Goal: Task Accomplishment & Management: Manage account settings

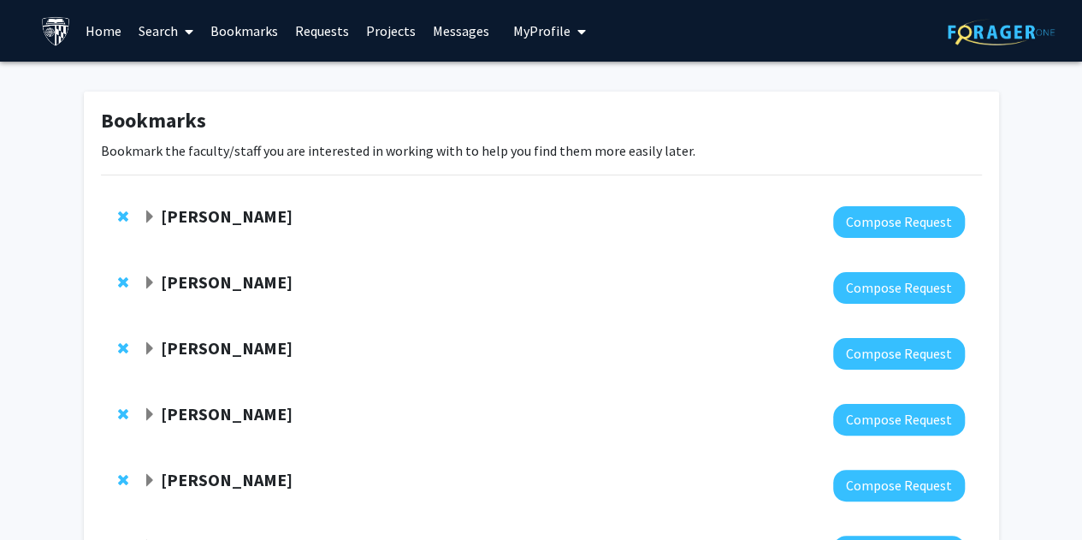
click at [555, 33] on span "My Profile" at bounding box center [541, 30] width 57 height 17
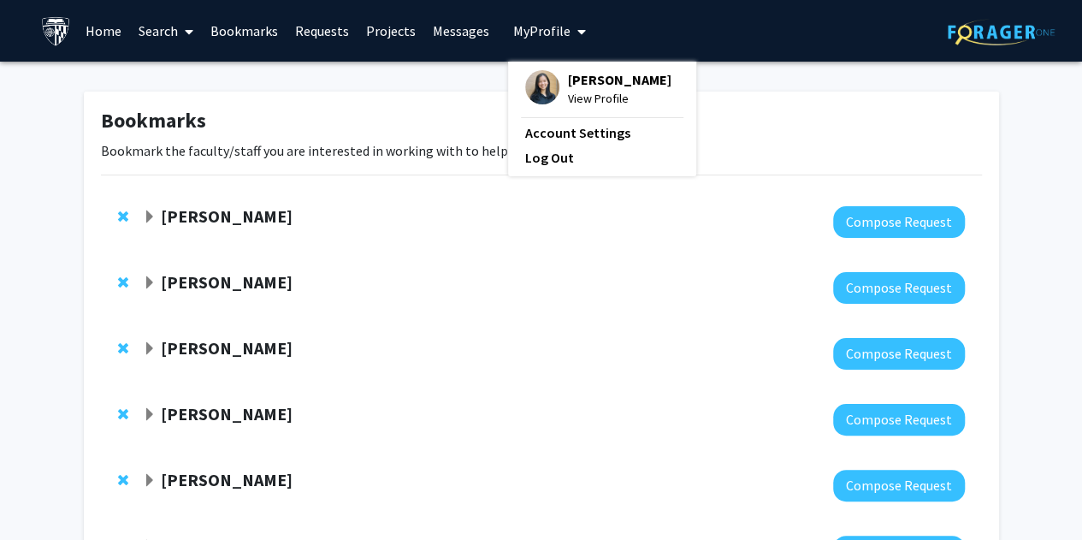
click at [181, 336] on div "Karen Fleming Compose Request" at bounding box center [541, 354] width 881 height 66
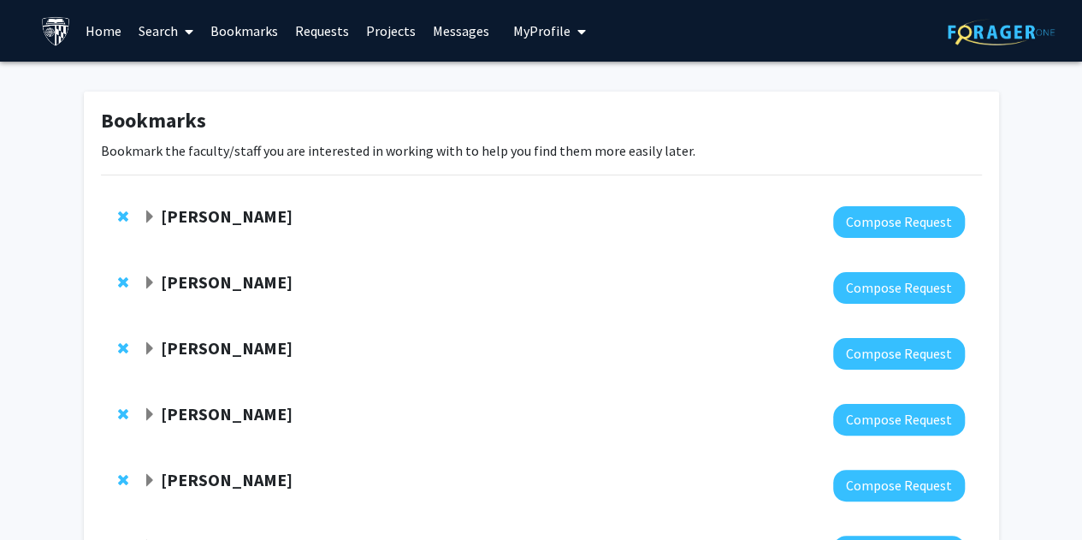
click at [156, 357] on div "[PERSON_NAME]" at bounding box center [327, 348] width 369 height 21
click at [147, 346] on span "Expand Karen Fleming Bookmark" at bounding box center [150, 349] width 14 height 14
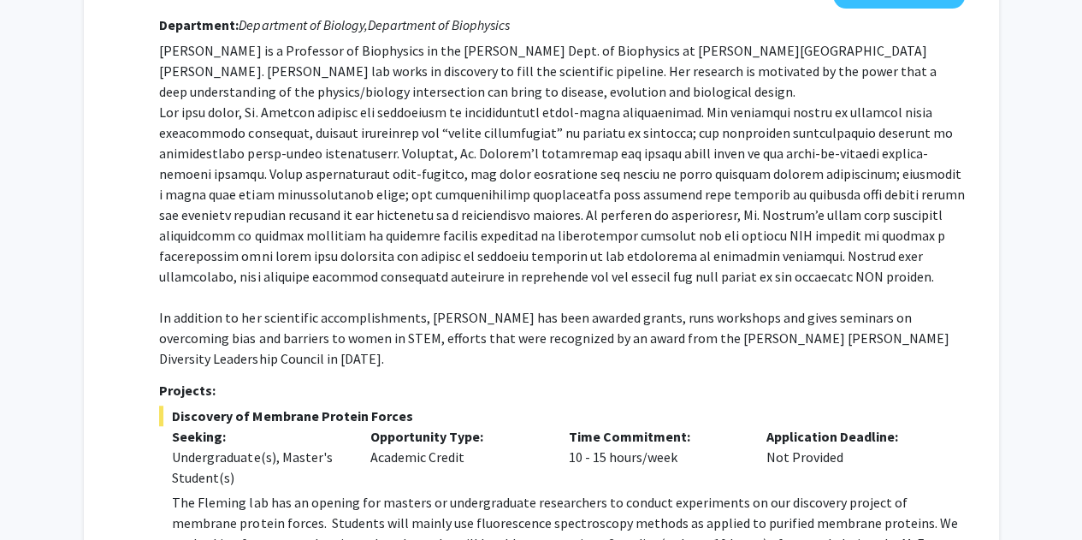
scroll to position [376, 0]
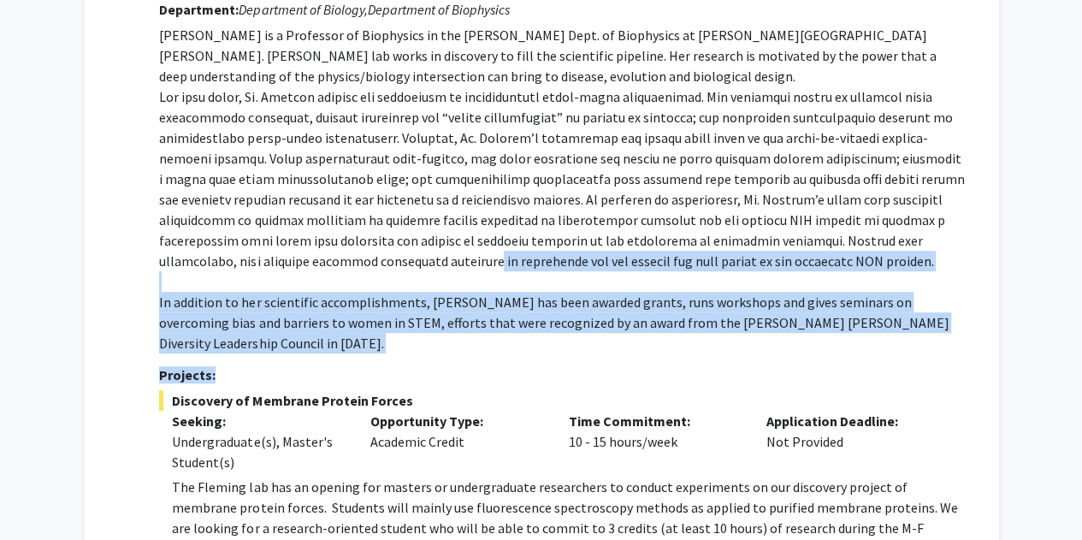
drag, startPoint x: 449, startPoint y: 302, endPoint x: 298, endPoint y: 245, distance: 161.6
click at [298, 245] on div "Department: Department of Biology, Department of Biophysics Karen Fleming is a …" at bounding box center [561, 315] width 805 height 645
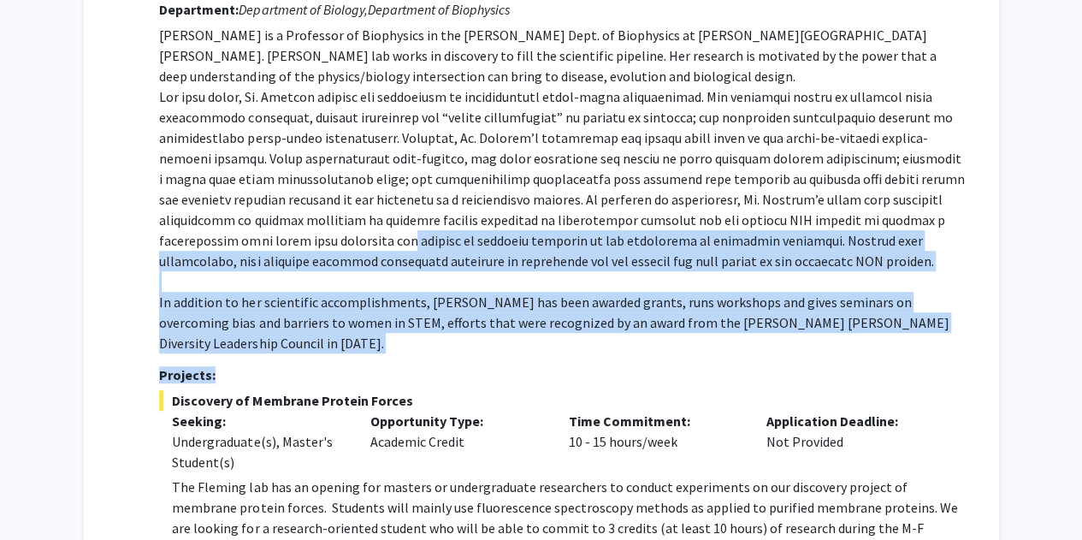
click at [298, 245] on p "Karen Fleming is a Professor of Biophysics in the TC Jenkins Dept. of Biophysic…" at bounding box center [561, 189] width 805 height 328
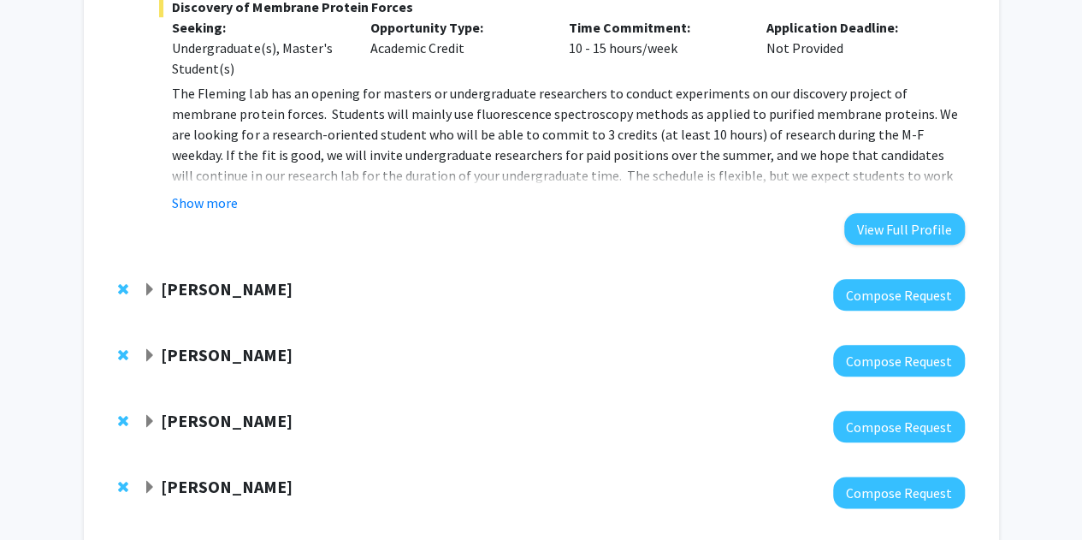
scroll to position [743, 0]
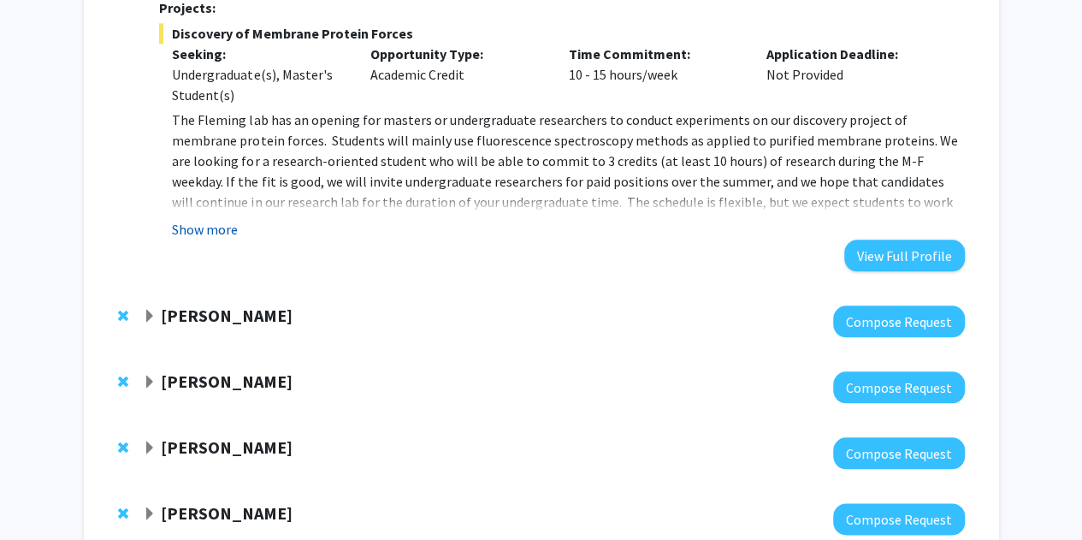
click at [233, 219] on button "Show more" at bounding box center [205, 229] width 66 height 21
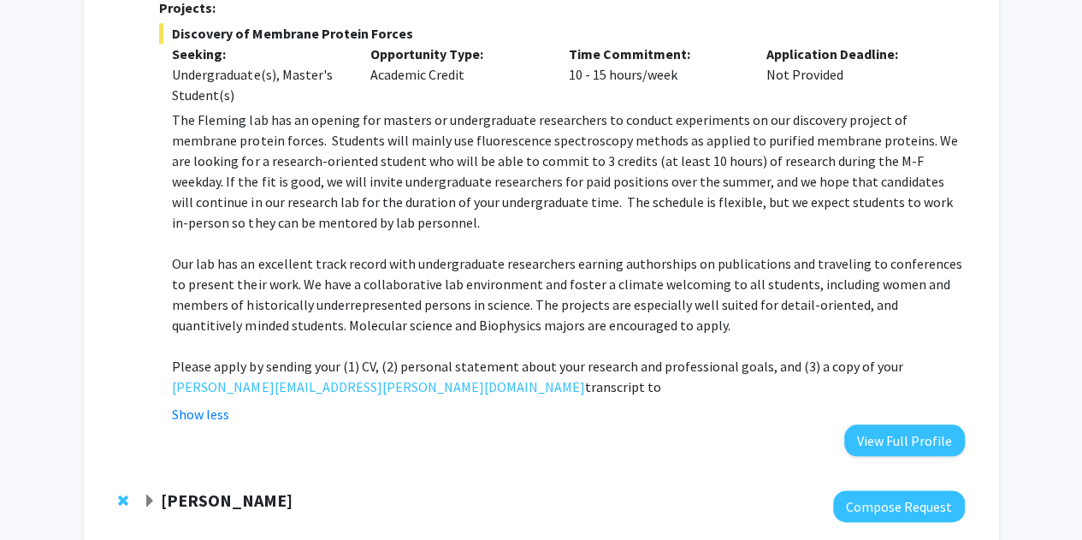
click at [405, 233] on p at bounding box center [568, 243] width 792 height 21
click at [320, 167] on p "The Fleming lab has an opening for masters or undergraduate researchers to cond…" at bounding box center [568, 170] width 792 height 123
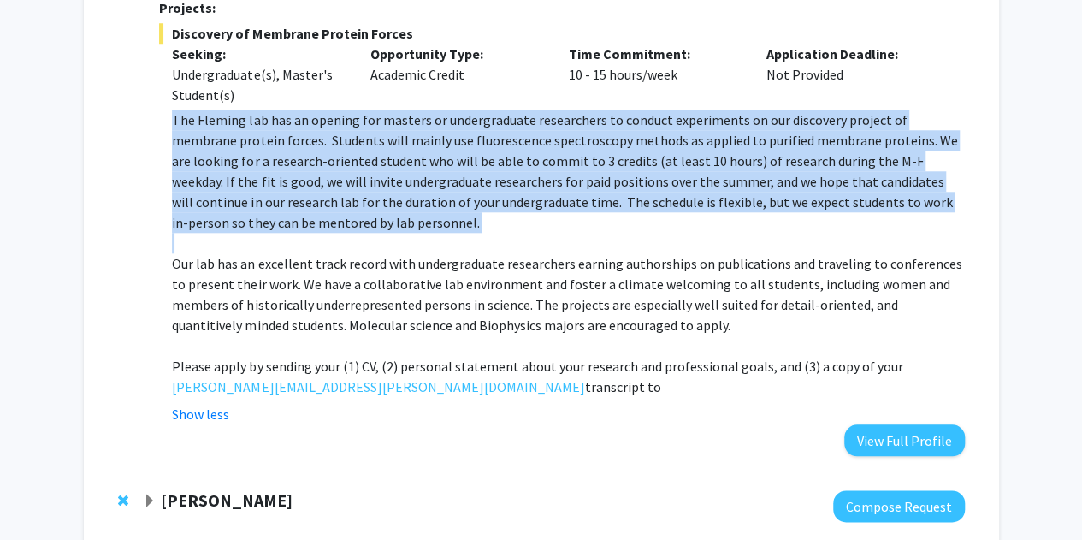
click at [320, 167] on p "The Fleming lab has an opening for masters or undergraduate researchers to cond…" at bounding box center [568, 170] width 792 height 123
click at [253, 151] on p "The Fleming lab has an opening for masters or undergraduate researchers to cond…" at bounding box center [568, 170] width 792 height 123
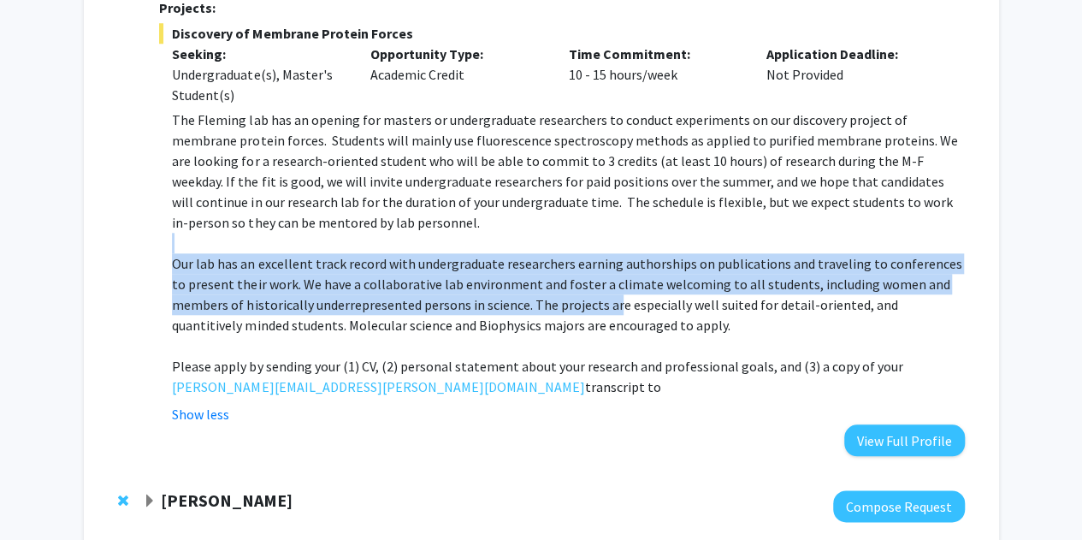
drag, startPoint x: 612, startPoint y: 276, endPoint x: 347, endPoint y: 169, distance: 285.9
click at [347, 169] on div "The Fleming lab has an opening for masters or undergraduate researchers to cond…" at bounding box center [568, 252] width 792 height 287
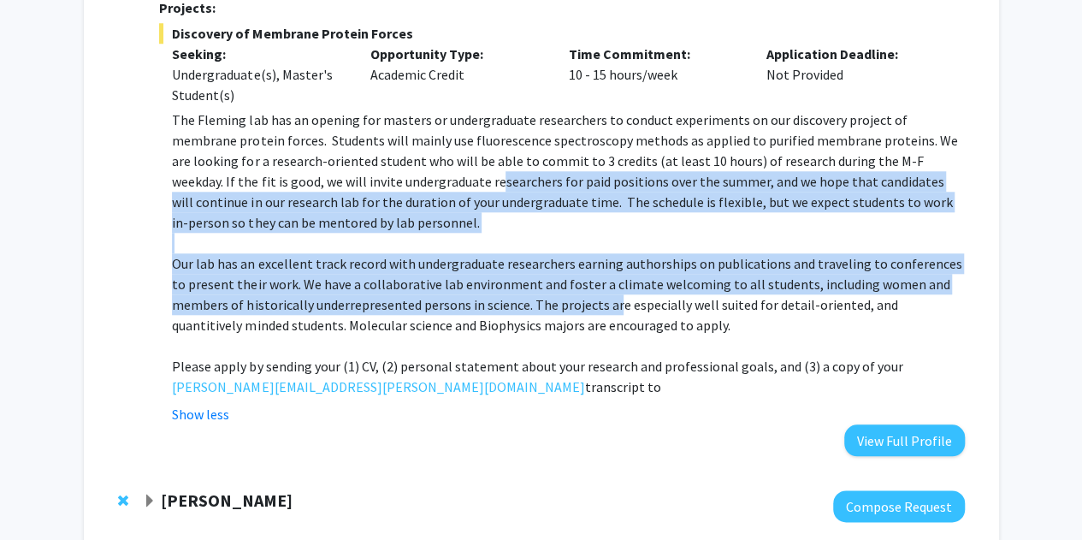
click at [347, 169] on p "The Fleming lab has an opening for masters or undergraduate researchers to cond…" at bounding box center [568, 170] width 792 height 123
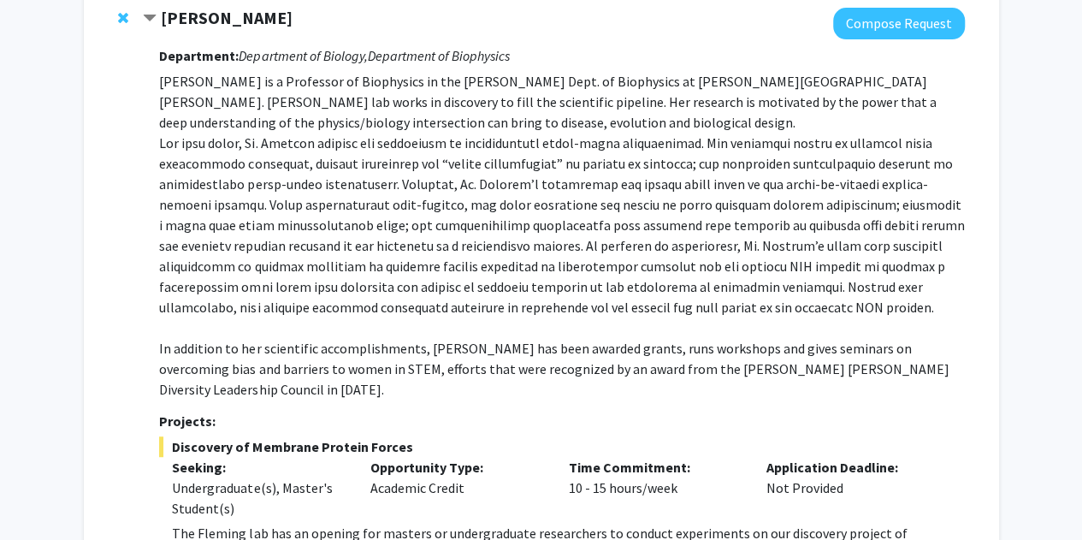
scroll to position [0, 0]
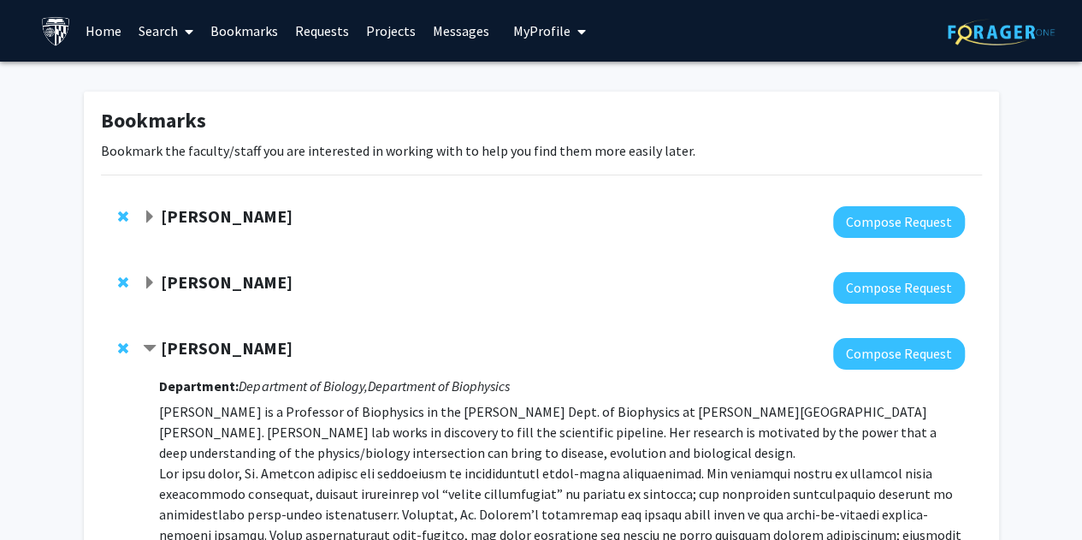
click at [556, 30] on span "My Profile" at bounding box center [541, 30] width 57 height 17
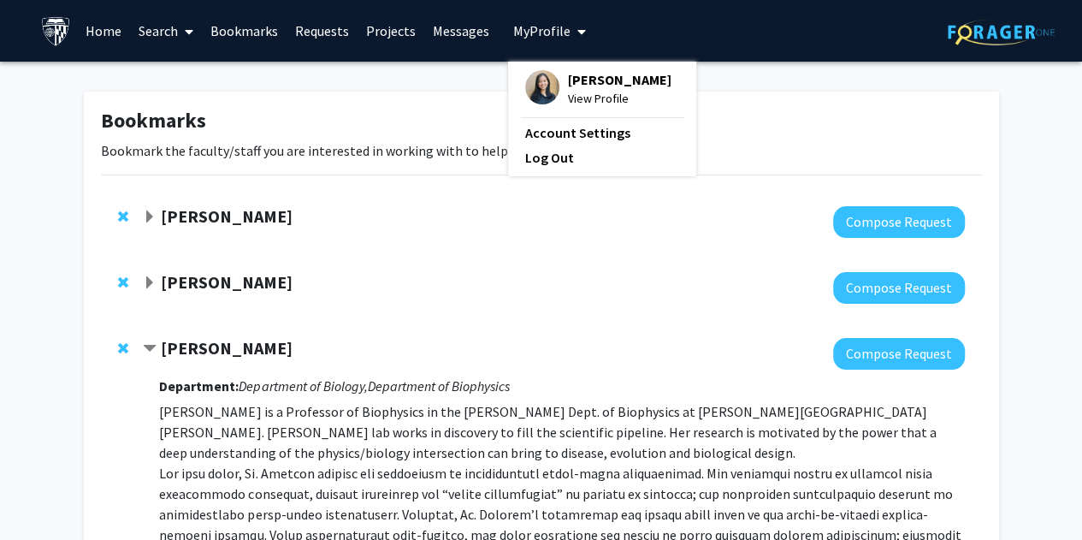
click at [553, 78] on div "[PERSON_NAME] View Profile" at bounding box center [598, 89] width 146 height 38
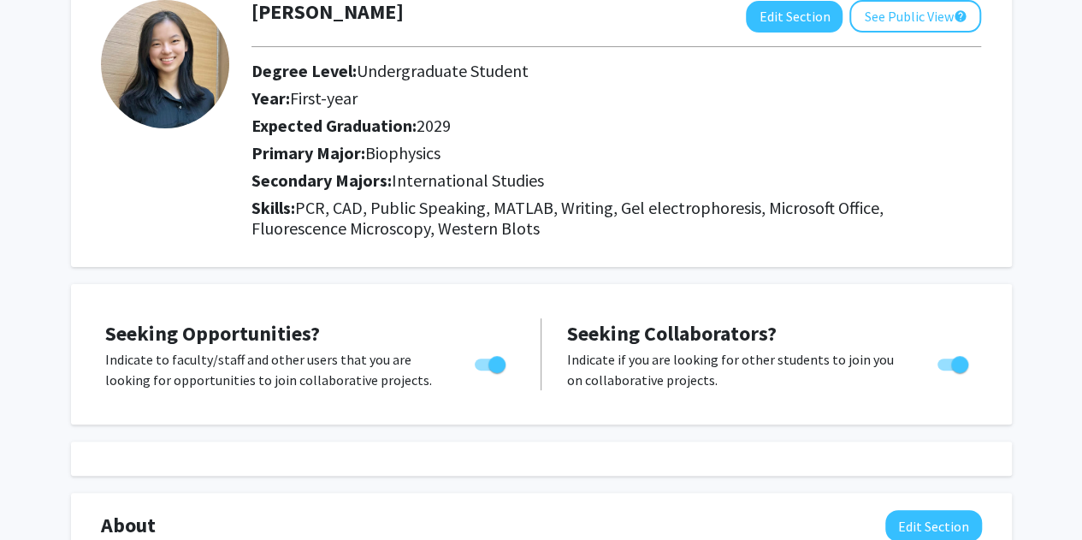
click at [349, 213] on span "PCR, CAD, Public Speaking, MATLAB, Writing, Gel electrophoresis, Microsoft Offi…" at bounding box center [567, 218] width 632 height 42
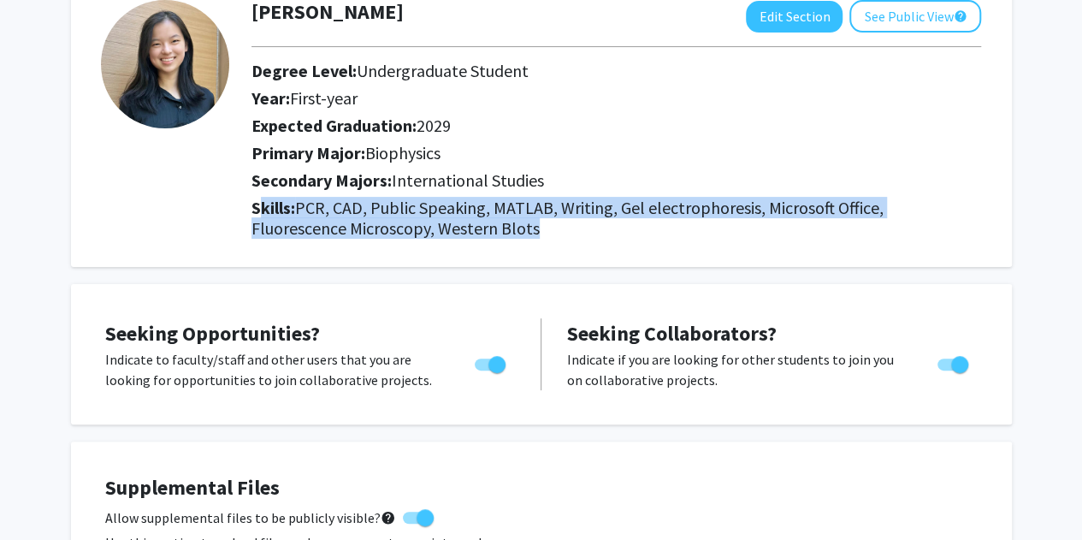
click at [349, 213] on span "PCR, CAD, Public Speaking, MATLAB, Writing, Gel electrophoresis, Microsoft Offi…" at bounding box center [567, 218] width 632 height 42
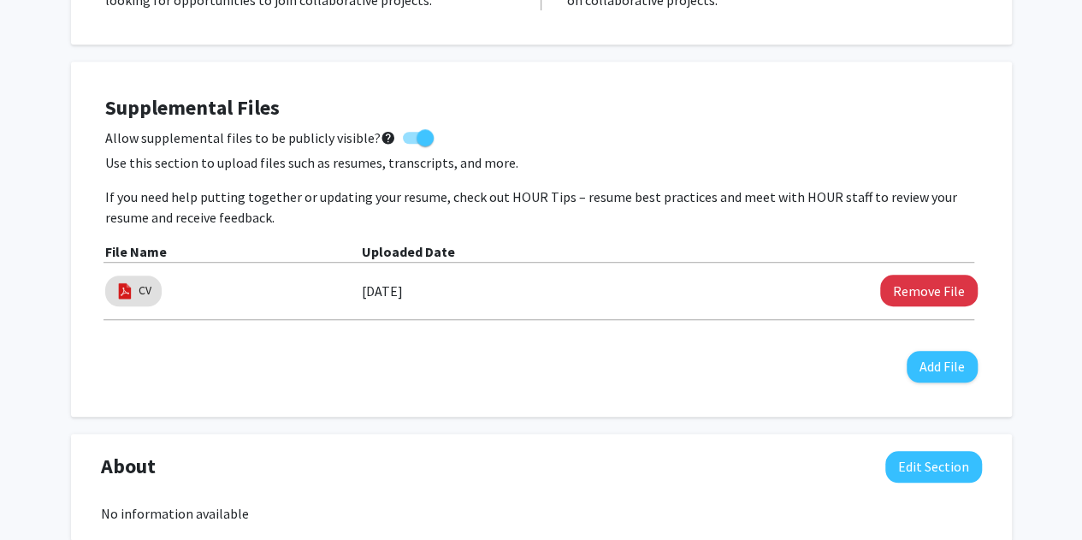
scroll to position [102, 0]
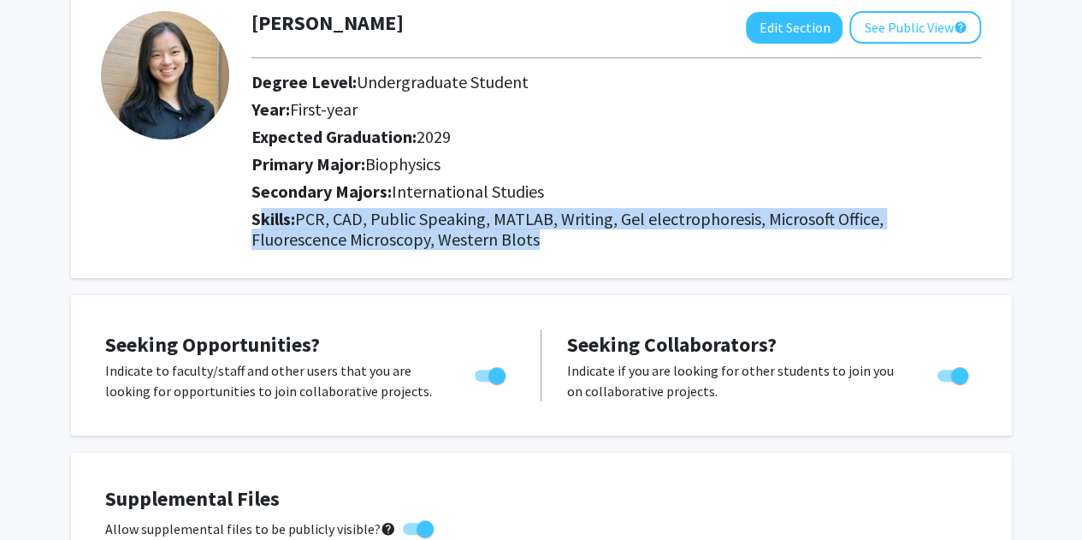
click at [409, 249] on span "PCR, CAD, Public Speaking, MATLAB, Writing, Gel electrophoresis, Microsoft Offi…" at bounding box center [567, 229] width 632 height 42
drag, startPoint x: 434, startPoint y: 256, endPoint x: 300, endPoint y: 222, distance: 138.6
click at [300, 222] on div "Skills: PCR, CAD, Public Speaking, MATLAB, Writing, Gel electrophoresis, Micros…" at bounding box center [616, 233] width 755 height 48
copy span "PCR, CAD, Public Speaking, MATLAB, Writing, Gel electrophoresis, Microsoft Offi…"
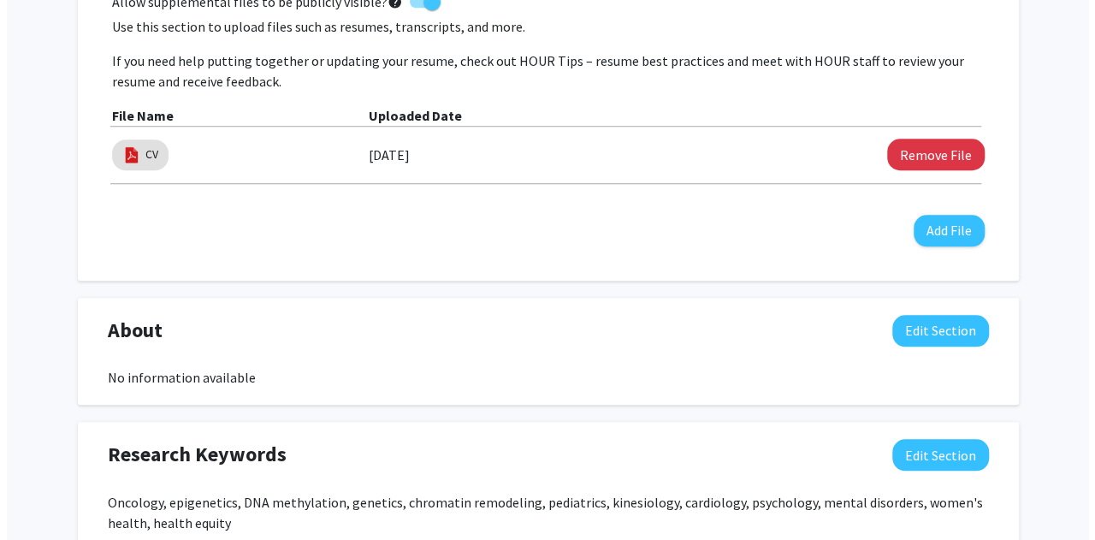
scroll to position [609, 0]
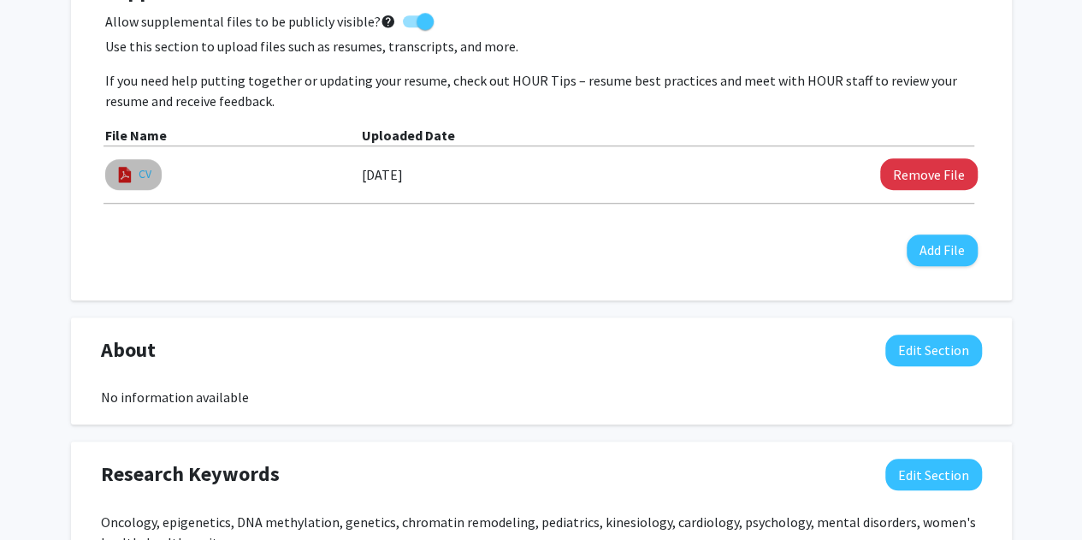
click at [139, 174] on link "CV" at bounding box center [145, 174] width 13 height 18
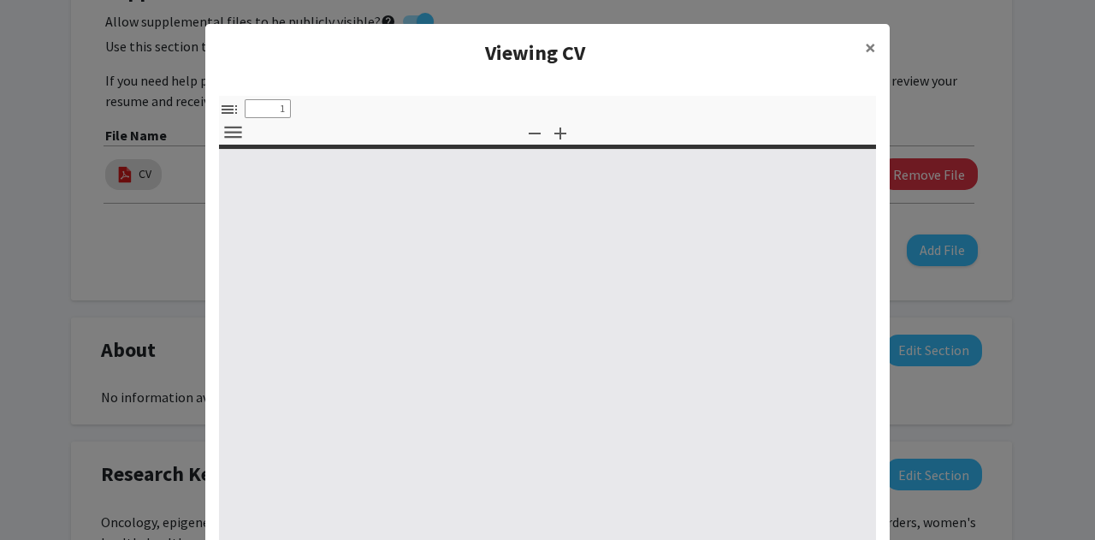
select select "custom"
type input "0"
select select "custom"
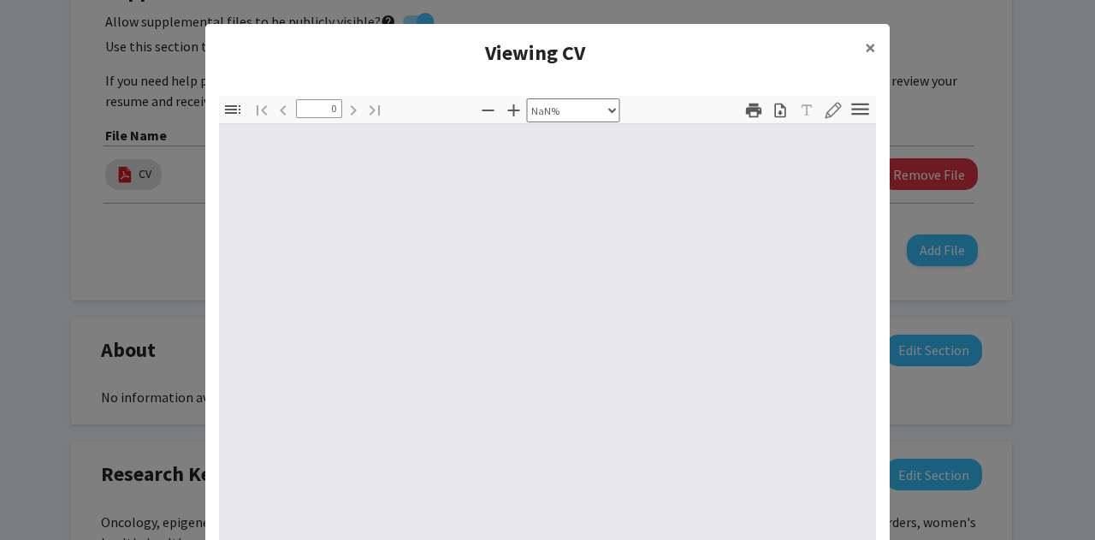
type input "1"
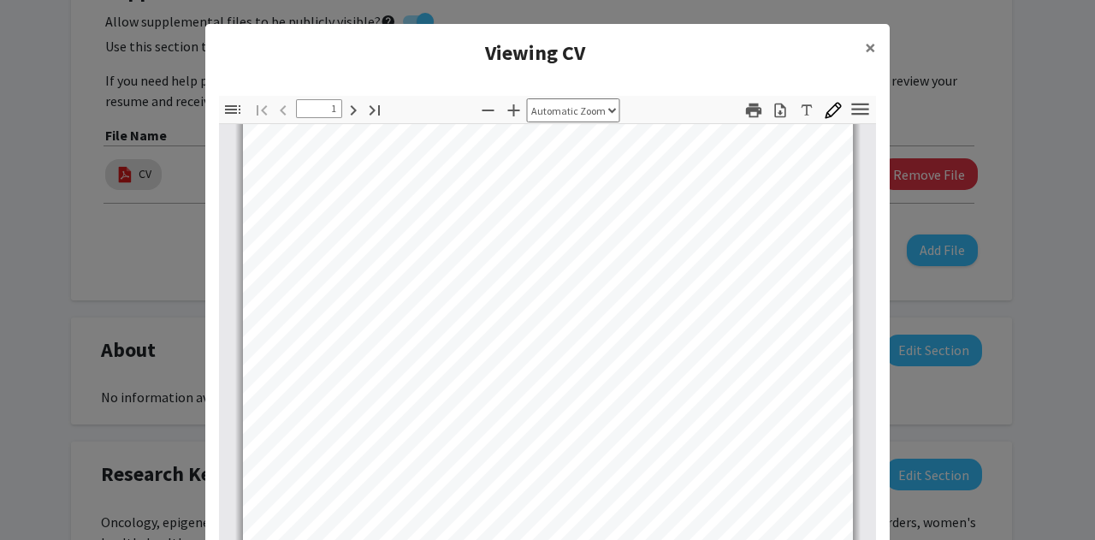
scroll to position [417, 0]
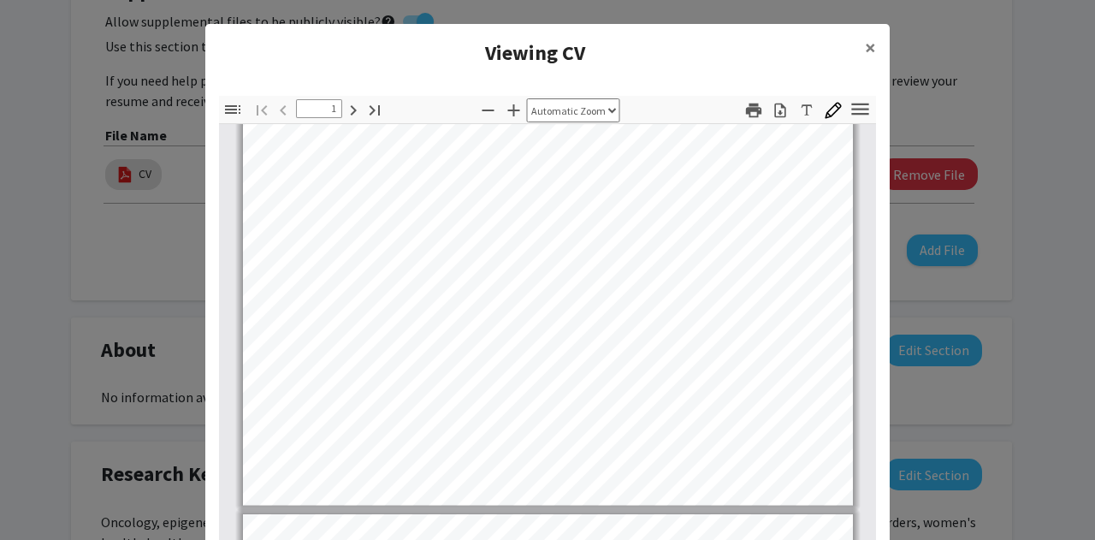
select select "page-width"
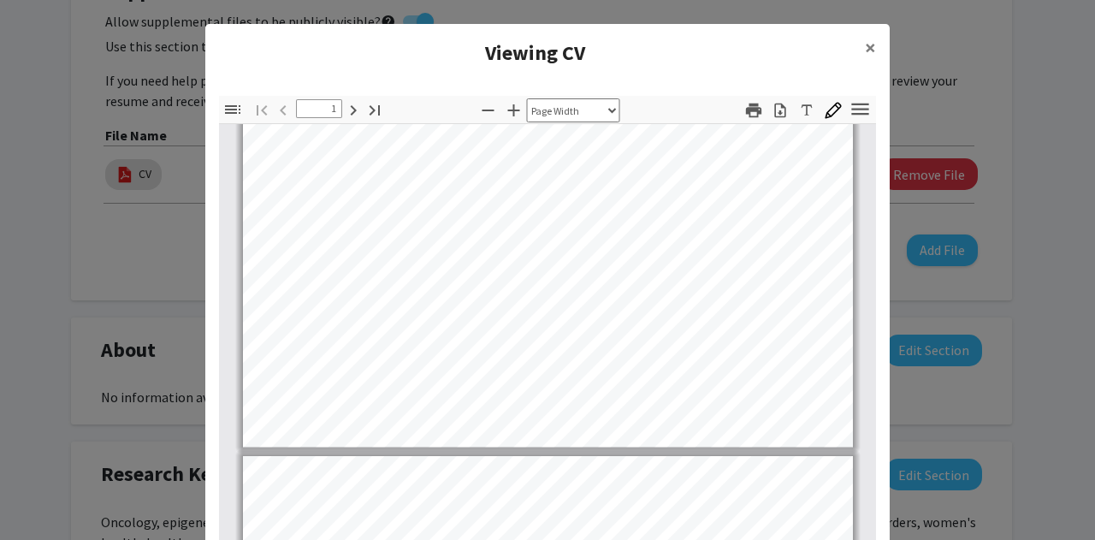
scroll to position [489, 0]
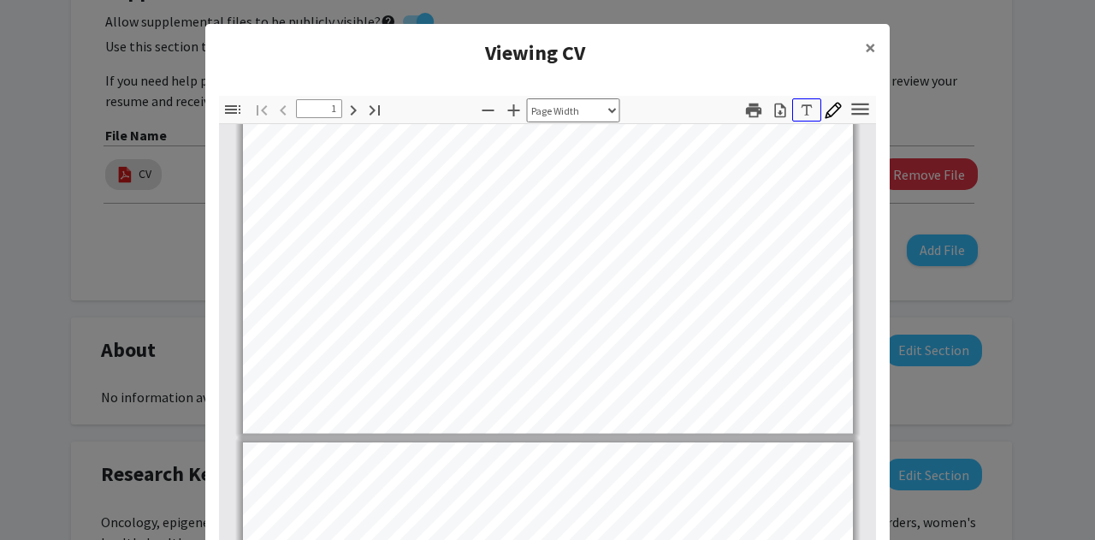
click at [806, 111] on icon "button" at bounding box center [806, 110] width 17 height 17
drag, startPoint x: 291, startPoint y: 255, endPoint x: 674, endPoint y: 288, distance: 384.6
click at [674, 288] on div "Page 1" at bounding box center [548, 37] width 610 height 789
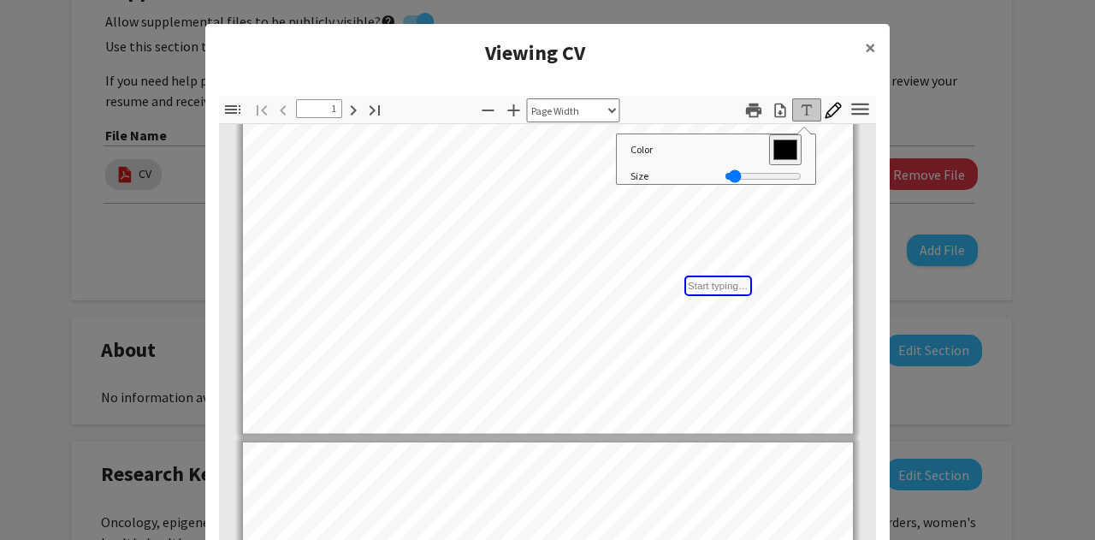
drag, startPoint x: 674, startPoint y: 288, endPoint x: 588, endPoint y: 275, distance: 86.5
click at [588, 275] on div "Page 1" at bounding box center [548, 37] width 610 height 789
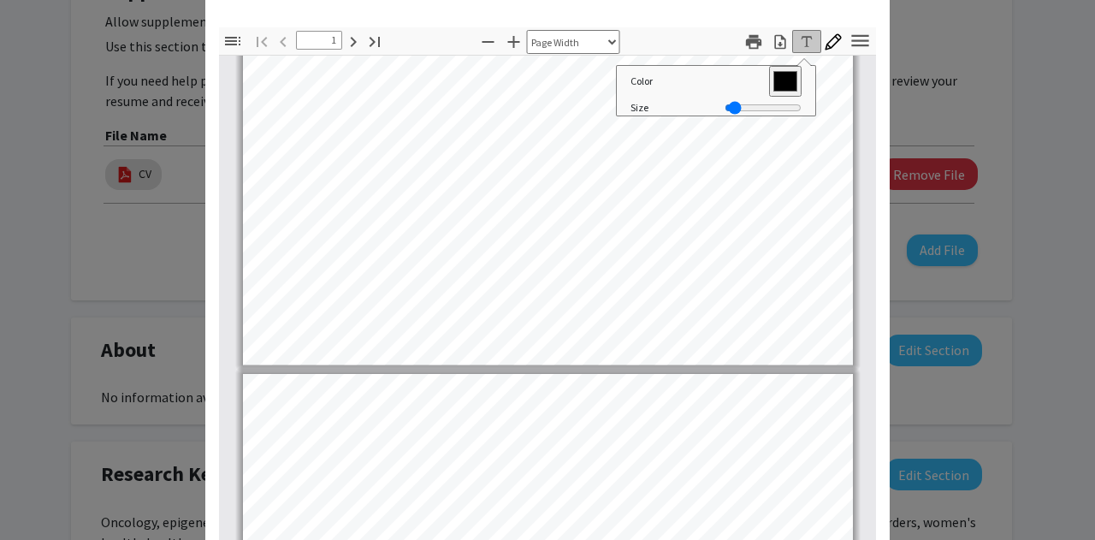
drag, startPoint x: 688, startPoint y: 189, endPoint x: 546, endPoint y: 174, distance: 142.8
click at [776, 38] on icon "button" at bounding box center [779, 41] width 17 height 17
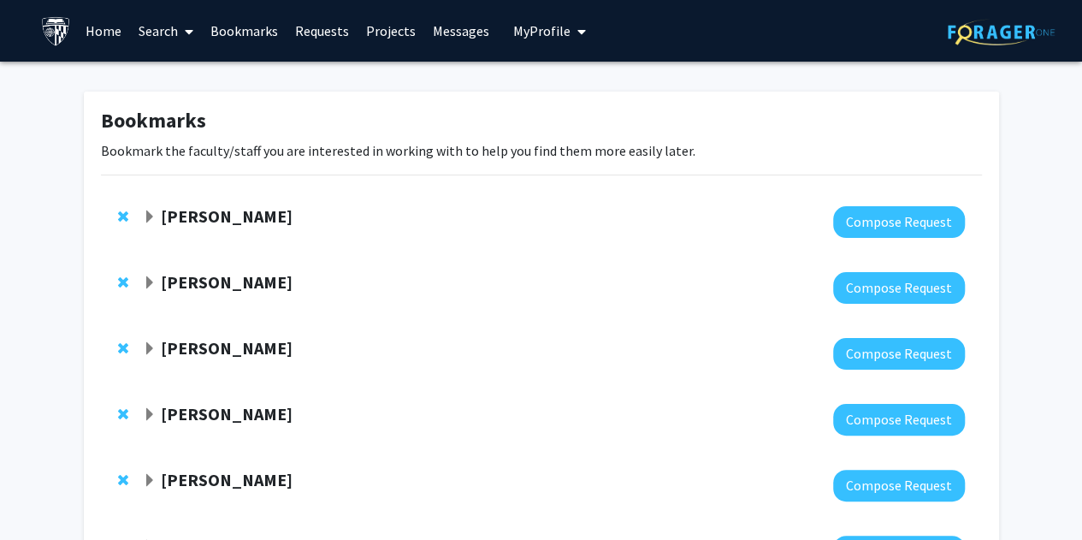
click at [570, 30] on span "My profile dropdown to access profile and logout" at bounding box center [577, 32] width 15 height 60
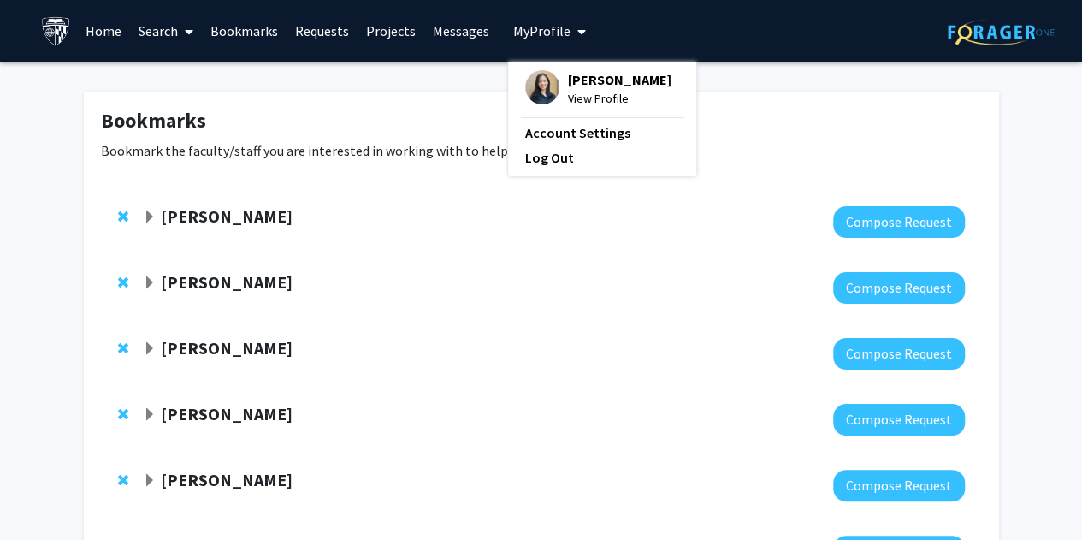
click at [556, 68] on div "[PERSON_NAME] View Profile Account Settings Log Out" at bounding box center [602, 119] width 188 height 115
click at [549, 93] on fg-profile-picture at bounding box center [542, 89] width 34 height 38
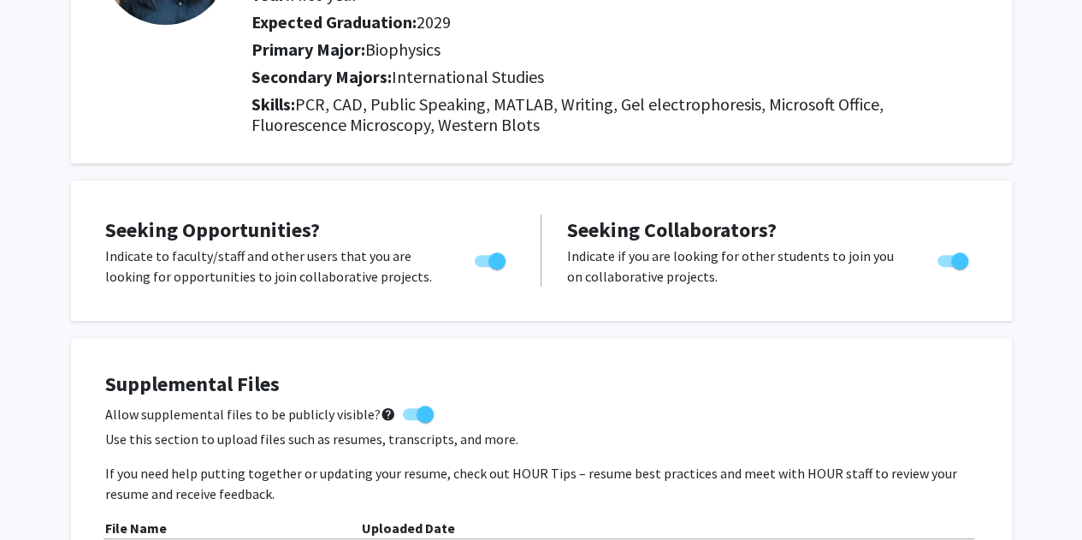
scroll to position [247, 0]
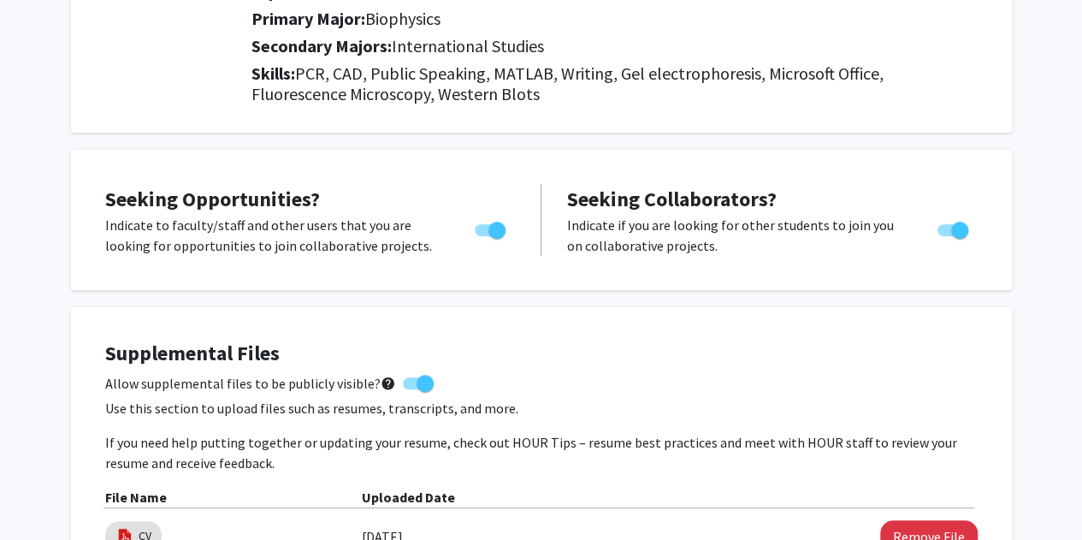
click at [330, 86] on span "PCR, CAD, Public Speaking, MATLAB, Writing, Gel electrophoresis, Microsoft Offi…" at bounding box center [567, 83] width 632 height 42
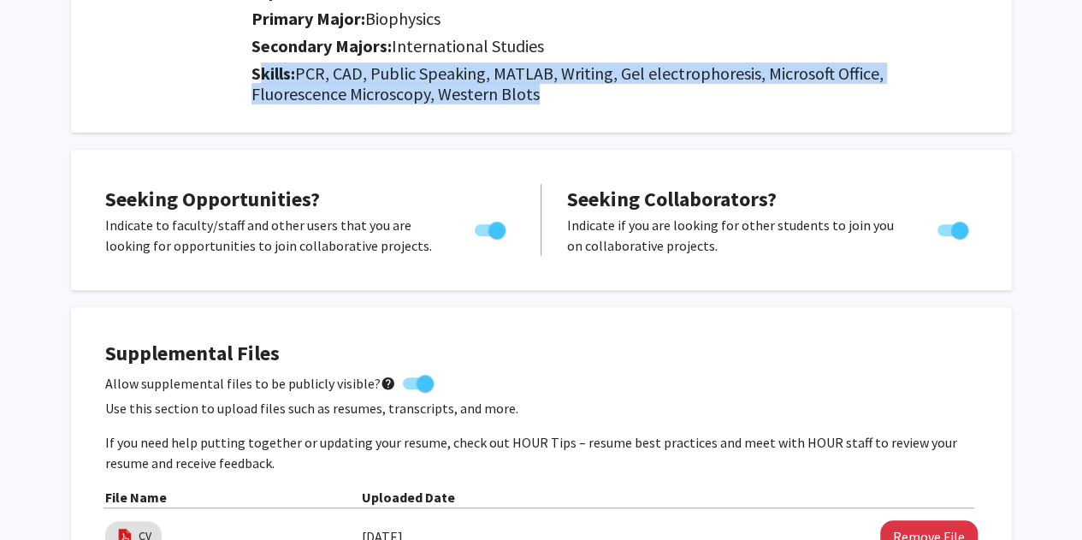
click at [330, 86] on span "PCR, CAD, Public Speaking, MATLAB, Writing, Gel electrophoresis, Microsoft Offi…" at bounding box center [567, 83] width 632 height 42
copy h2 "Skills: PCR, CAD, Public Speaking, MATLAB, Writing, Gel electrophoresis, Micros…"
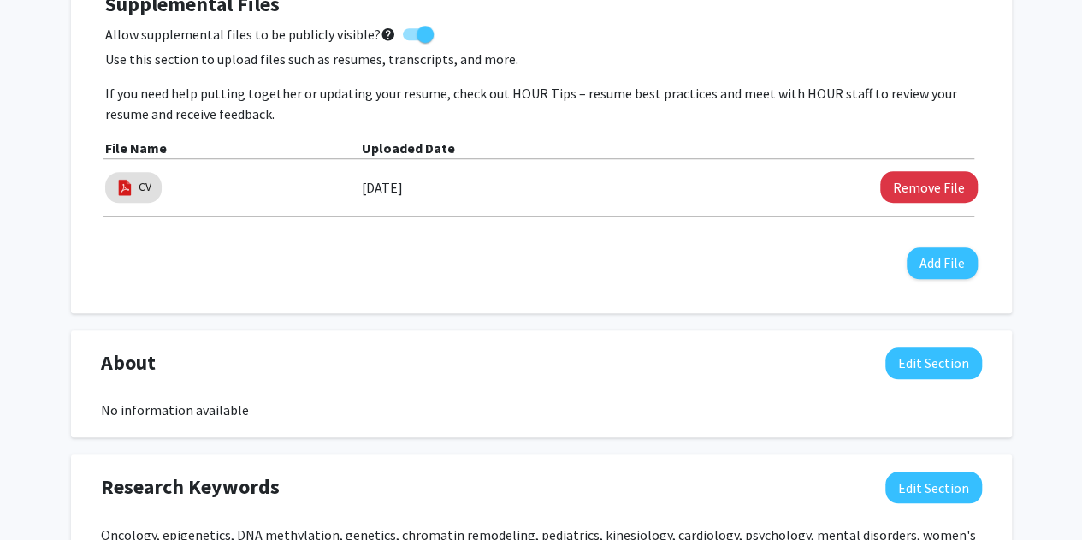
scroll to position [637, 0]
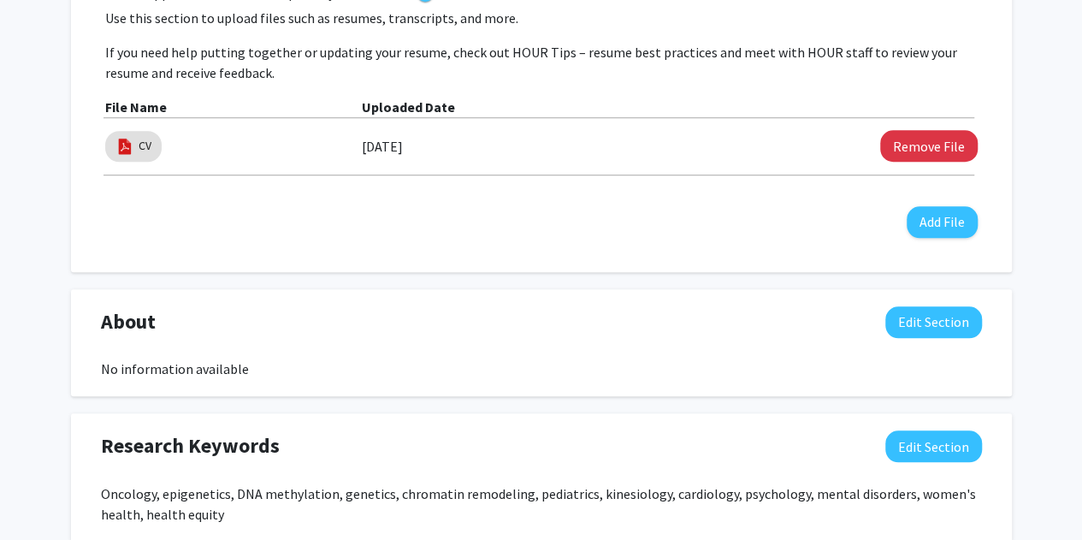
click at [380, 133] on label "[DATE]" at bounding box center [382, 146] width 41 height 29
click at [299, 145] on div "CV" at bounding box center [233, 146] width 257 height 39
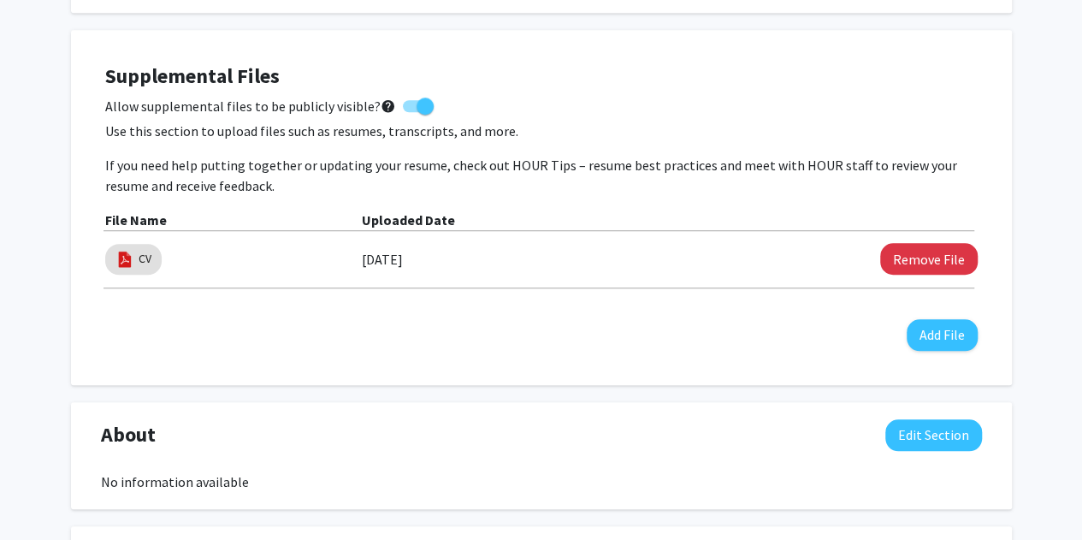
scroll to position [532, 0]
